Goal: Task Accomplishment & Management: Complete application form

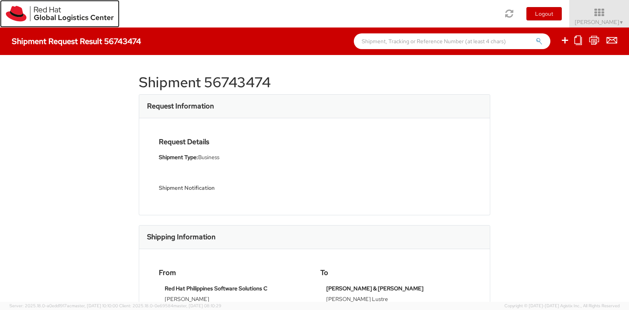
scroll to position [215, 0]
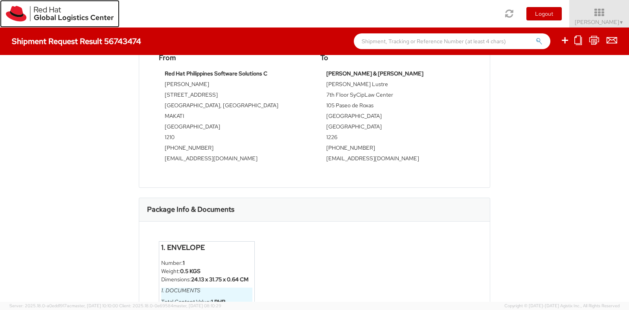
drag, startPoint x: 0, startPoint y: 0, endPoint x: 74, endPoint y: 22, distance: 77.4
click at [74, 22] on link at bounding box center [60, 14] width 120 height 28
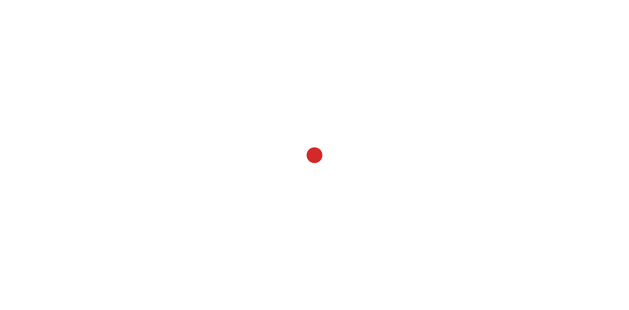
click at [176, 127] on div at bounding box center [314, 155] width 629 height 310
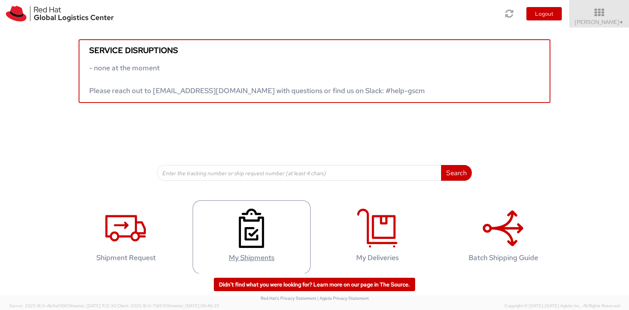
scroll to position [4, 0]
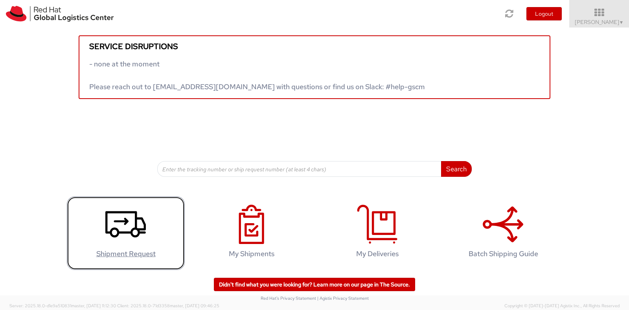
click at [124, 222] on use at bounding box center [125, 225] width 40 height 26
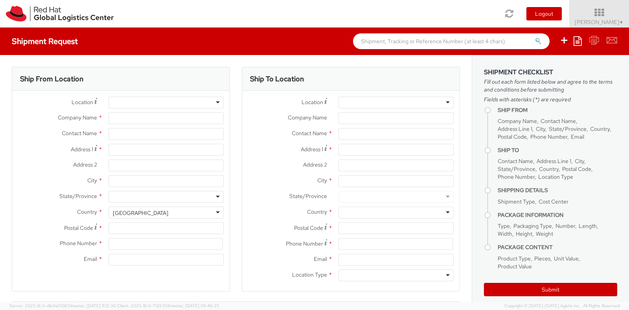
select select
select select "775"
click at [169, 134] on input "text" at bounding box center [166, 134] width 115 height 12
click at [54, 148] on label "Address 1 *" at bounding box center [57, 149] width 90 height 11
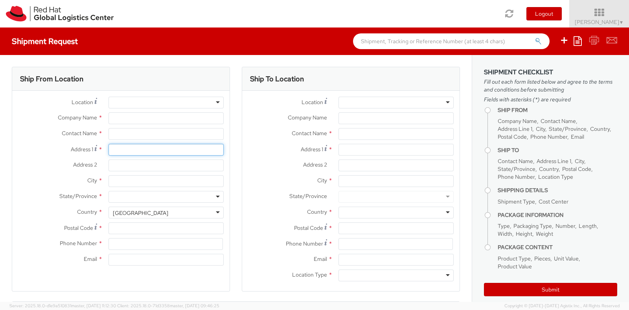
click at [109, 148] on input "Address 1 *" at bounding box center [166, 150] width 115 height 12
type input "Red Hat India Private Limited"
type input "[PERSON_NAME]"
type input "[GEOGRAPHIC_DATA]"
type input "World Mark 1, Aerocity"
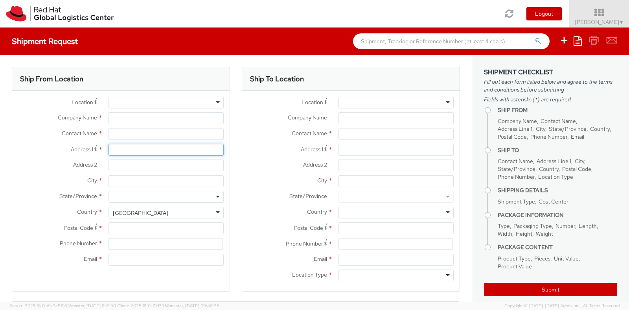
type input "[GEOGRAPHIC_DATA]"
type input "110037"
type input "1166442029"
type input "[EMAIL_ADDRESS][DOMAIN_NAME]"
select select "CM"
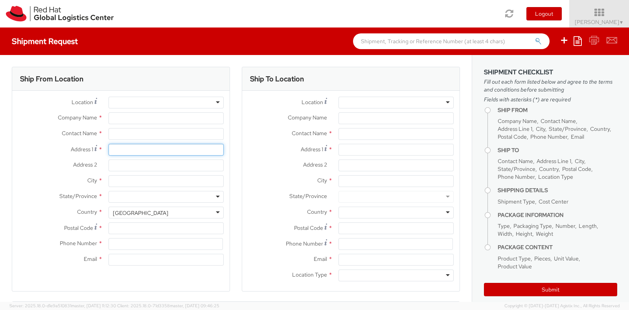
select select "KGS"
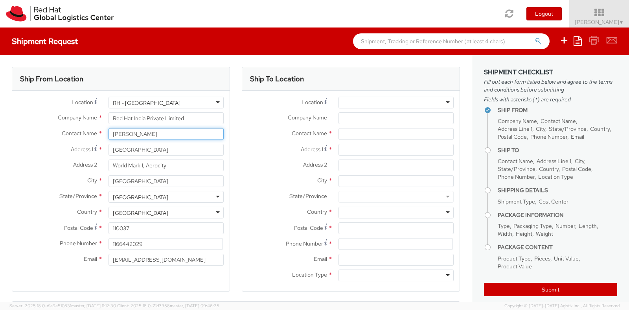
click at [140, 138] on input "[PERSON_NAME]" at bounding box center [166, 134] width 115 height 12
drag, startPoint x: 140, startPoint y: 138, endPoint x: 59, endPoint y: 133, distance: 81.2
click at [59, 133] on div "Contact Name * [PERSON_NAME]" at bounding box center [120, 134] width 217 height 12
click at [162, 133] on input "[PERSON_NAME]" at bounding box center [166, 134] width 115 height 12
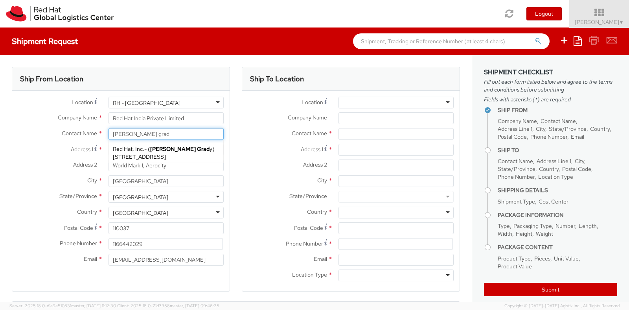
type input "[PERSON_NAME] gra"
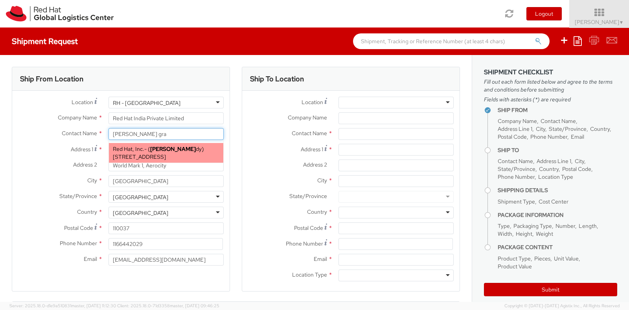
click at [174, 151] on strong "[PERSON_NAME]" at bounding box center [173, 148] width 46 height 7
type input "Red Hat, Inc."
type input "[PERSON_NAME]"
type input "[STREET_ADDRESS]"
type input "RALEIGH"
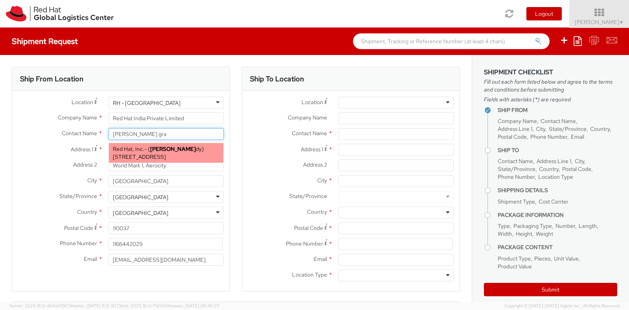
type input "27601"
type input "[EMAIL_ADDRESS][DOMAIN_NAME]"
select select
select select "IN"
select select "LBS"
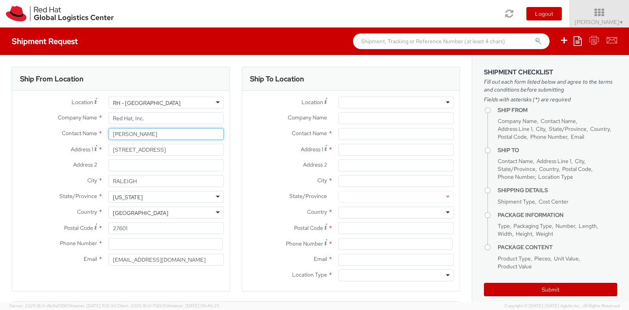
type input "[PERSON_NAME]"
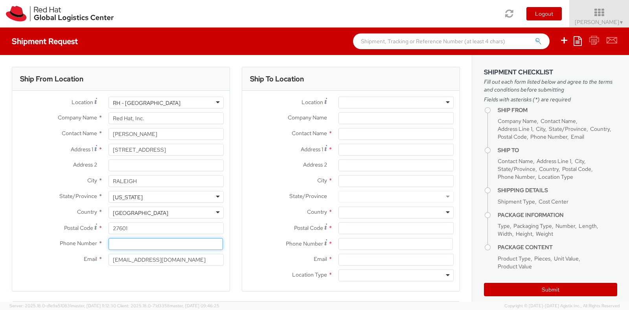
paste input "8284670291"
click at [175, 245] on input "8284670291" at bounding box center [166, 244] width 114 height 12
type input "8284670291"
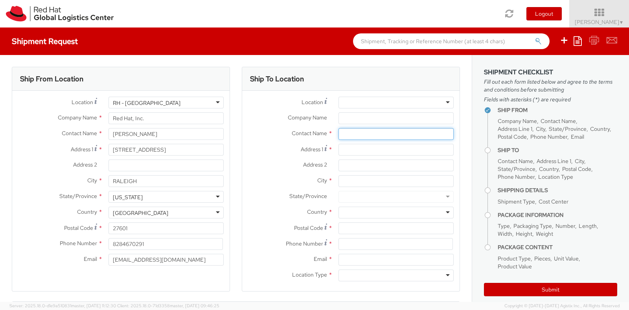
click at [354, 134] on input "text" at bounding box center [396, 134] width 115 height 12
type input "vandana va"
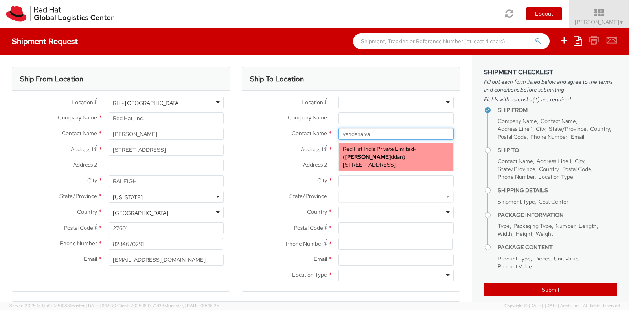
click at [370, 161] on span "[STREET_ADDRESS]" at bounding box center [369, 164] width 53 height 7
type input "Red Hat India Private Limited"
type input "[PERSON_NAME]"
type input "A-201, Supreme Business Park"
type input "[GEOGRAPHIC_DATA]"
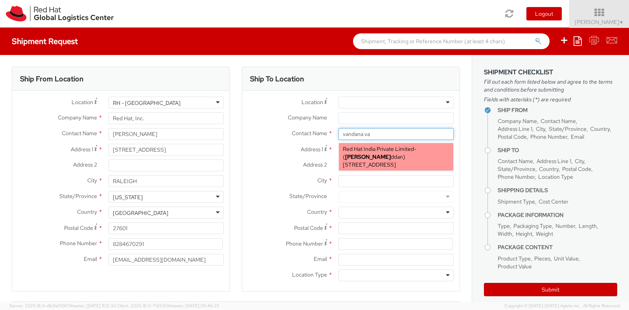
type input "[GEOGRAPHIC_DATA]"
type input "400076"
type input "912261147507"
type input "[EMAIL_ADDRESS][DOMAIN_NAME]"
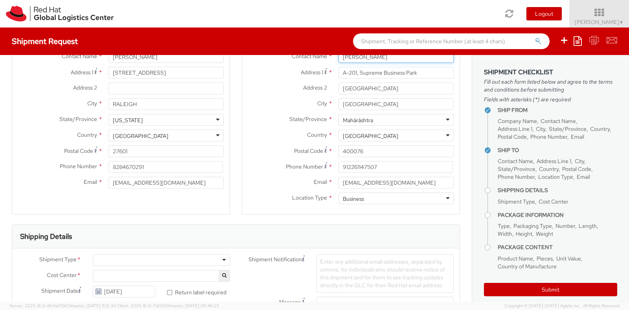
scroll to position [77, 0]
type input "[PERSON_NAME]"
click at [368, 263] on span "Enter any additional email addresses, separated by comma, for individuals who s…" at bounding box center [382, 273] width 125 height 31
type input "[EMAIL_ADDRESS][DOMAIN_NAME]"
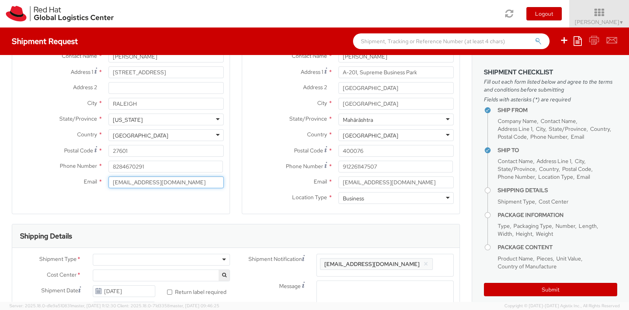
drag, startPoint x: 179, startPoint y: 181, endPoint x: 50, endPoint y: 193, distance: 129.5
click at [50, 193] on div "Location * [GEOGRAPHIC_DATA] - [GEOGRAPHIC_DATA] [GEOGRAPHIC_DATA] - [GEOGRAPHI…" at bounding box center [120, 105] width 217 height 185
click at [437, 262] on span "Enter any additional email addresses, separated by comma, for individuals who s…" at bounding box center [385, 274] width 130 height 31
paste input "[EMAIL_ADDRESS][DOMAIN_NAME]"
type input "[EMAIL_ADDRESS][DOMAIN_NAME]"
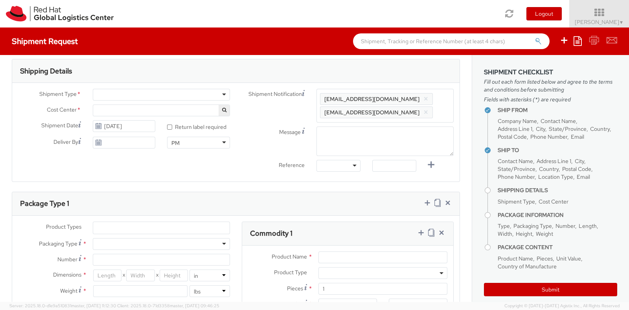
scroll to position [243, 0]
click at [206, 90] on div at bounding box center [161, 94] width 137 height 12
select select "775"
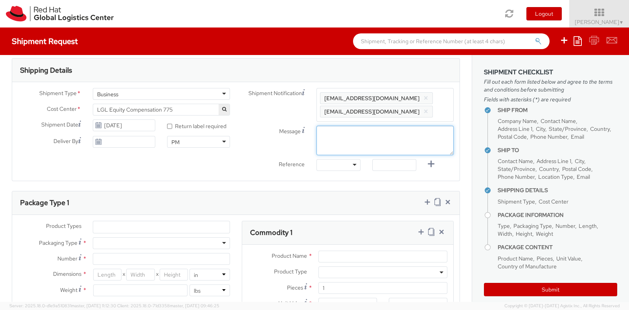
click at [344, 132] on textarea "Message" at bounding box center [385, 140] width 137 height 29
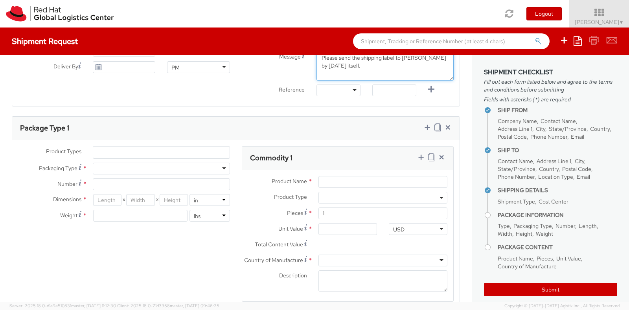
scroll to position [318, 0]
type textarea "Please send the shipping label to [PERSON_NAME] by [DATE] itself."
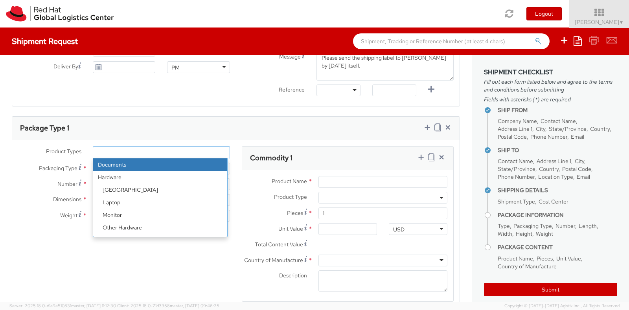
click at [177, 149] on ul at bounding box center [161, 153] width 136 height 12
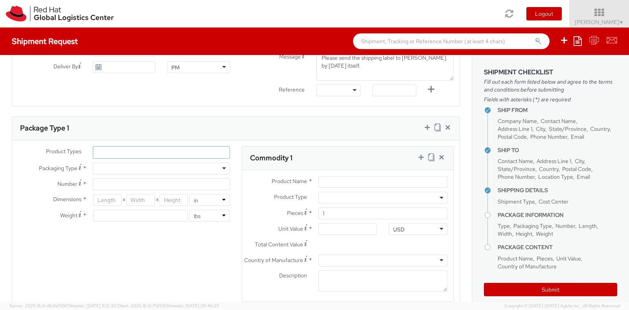
click at [156, 151] on ul at bounding box center [161, 153] width 136 height 12
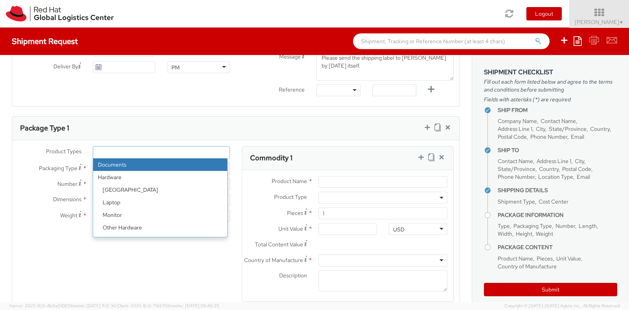
select select "DOCUMENT"
type input "Documents"
select select "DOCUMENT"
type input "1.00"
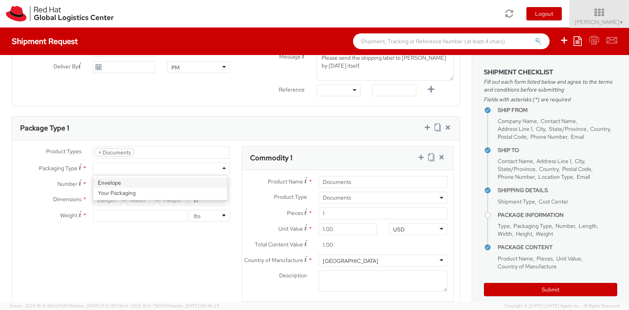
click at [155, 167] on div at bounding box center [161, 169] width 137 height 12
type input "1"
type input "9.5"
type input "12.5"
type input "0.25"
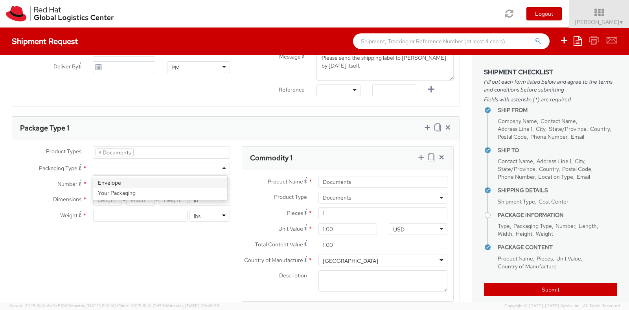
type input "1"
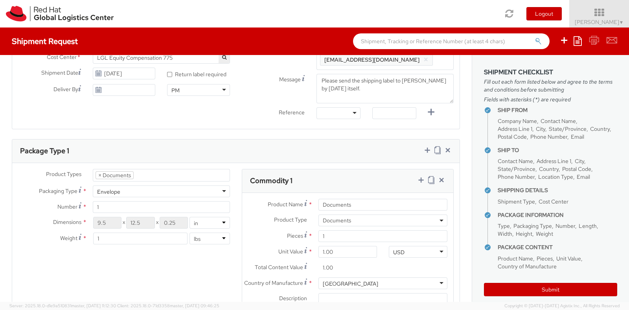
scroll to position [524, 0]
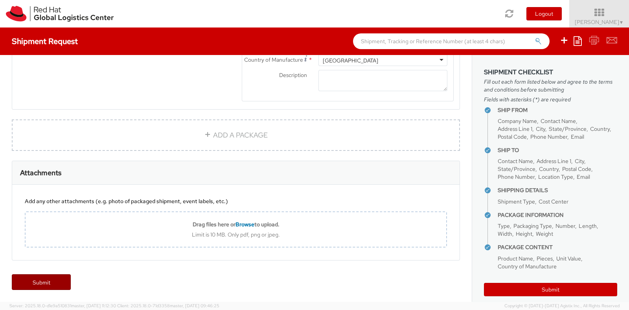
click at [28, 283] on link "Submit" at bounding box center [41, 282] width 59 height 16
